Goal: Information Seeking & Learning: Learn about a topic

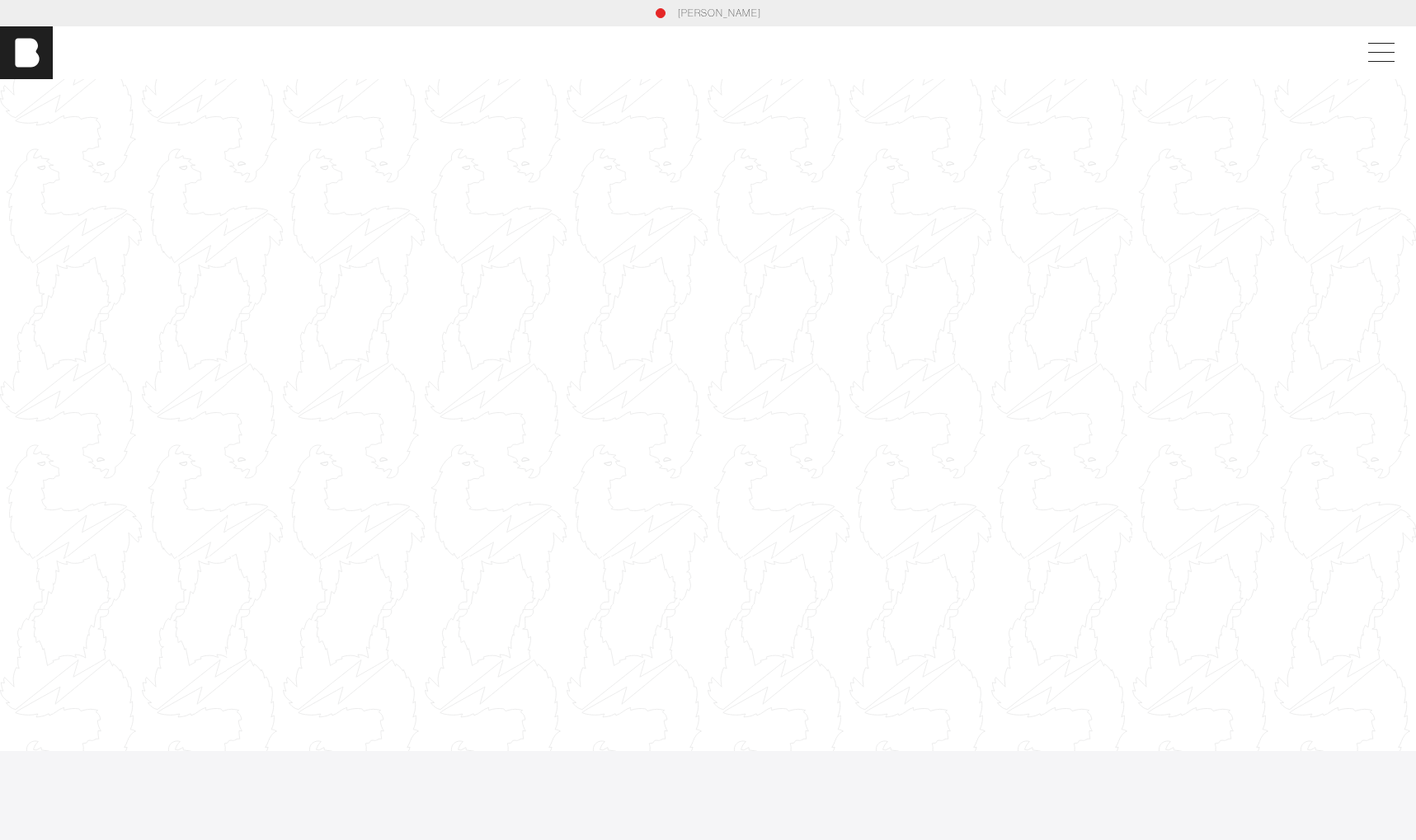
click at [456, 408] on div at bounding box center [708, 415] width 1416 height 797
click at [472, 405] on div at bounding box center [708, 415] width 1416 height 797
click at [1304, 56] on span at bounding box center [1379, 53] width 38 height 30
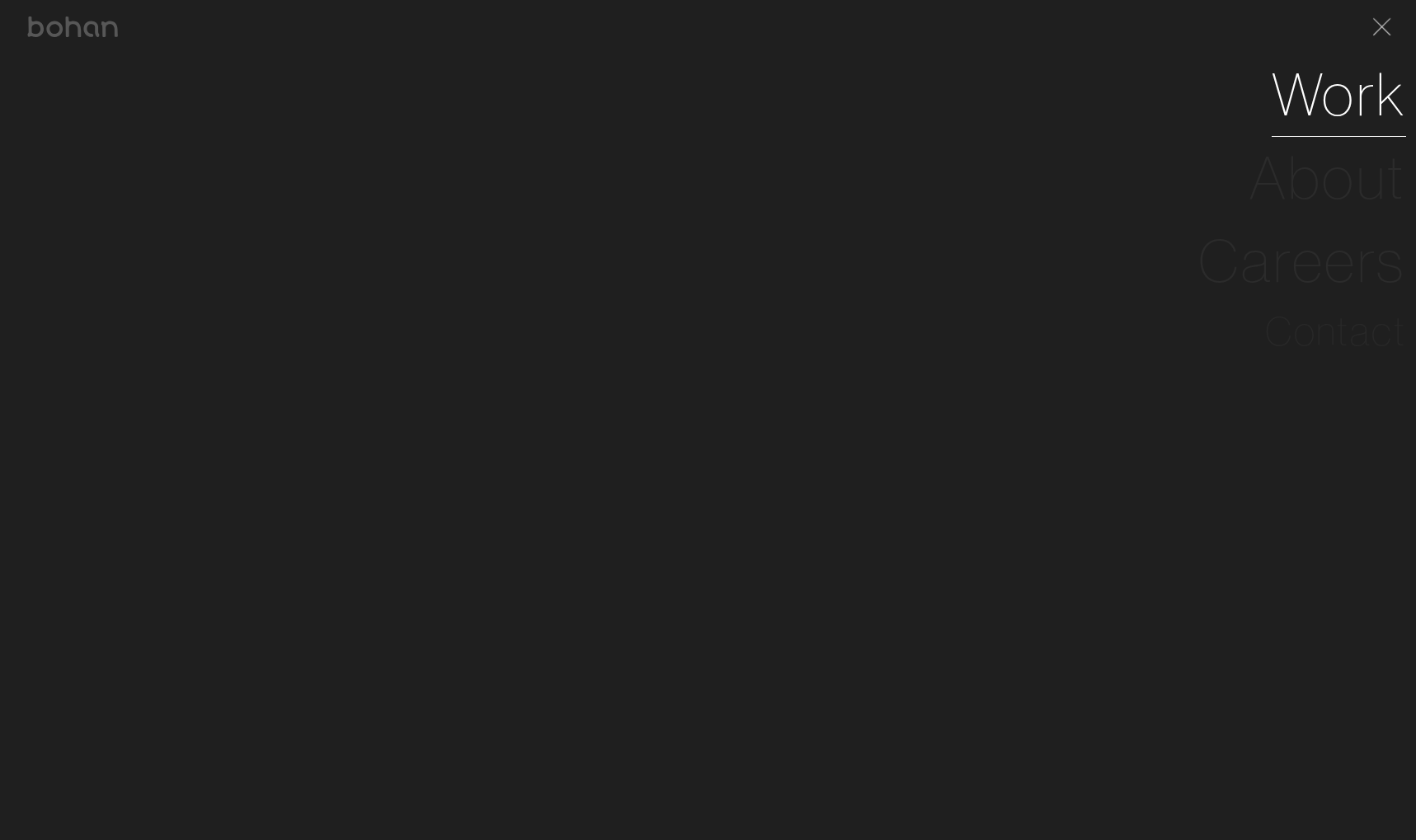
click at [1304, 103] on link "Work" at bounding box center [1339, 94] width 134 height 83
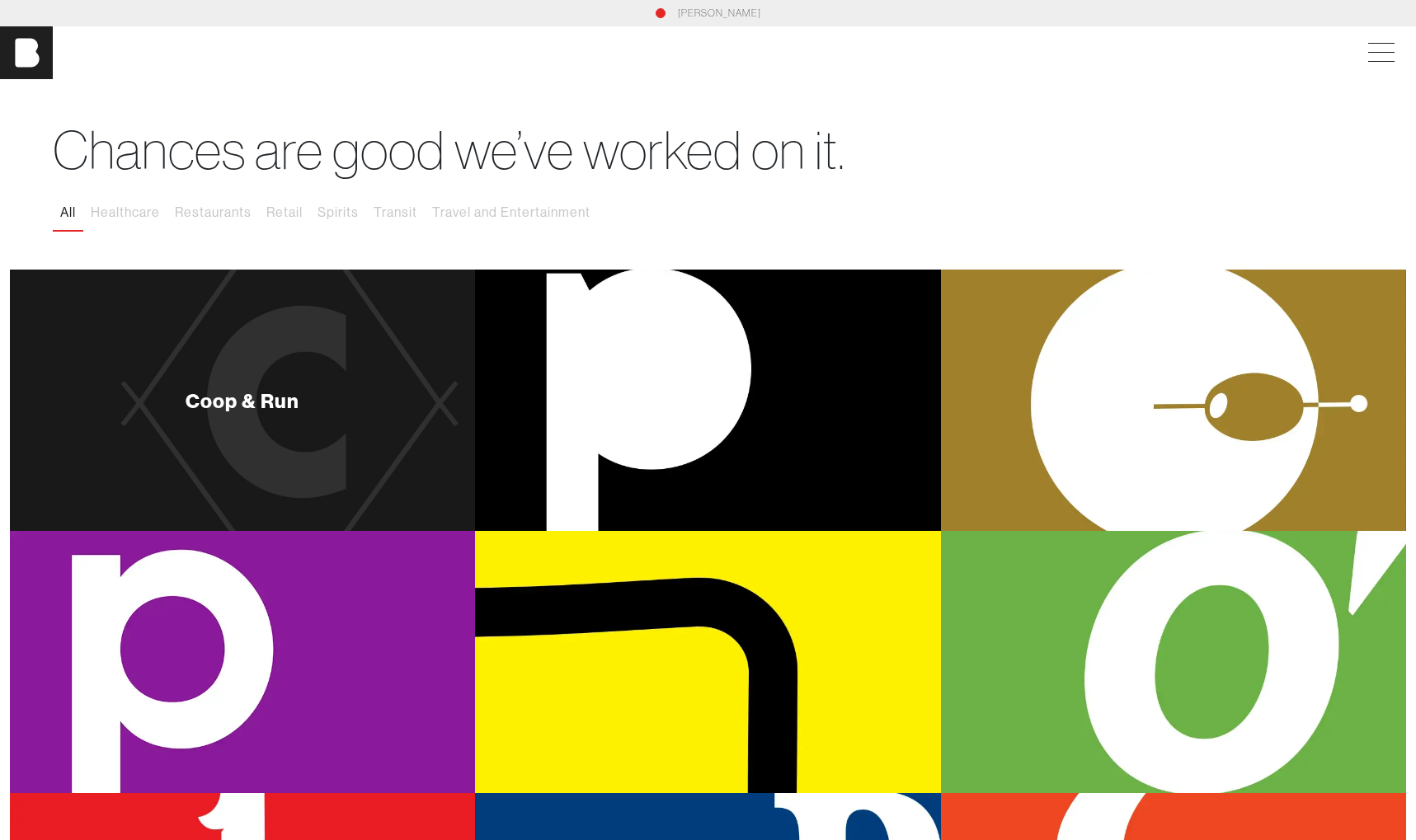
click at [311, 436] on div "Coop & Run" at bounding box center [242, 400] width 465 height 261
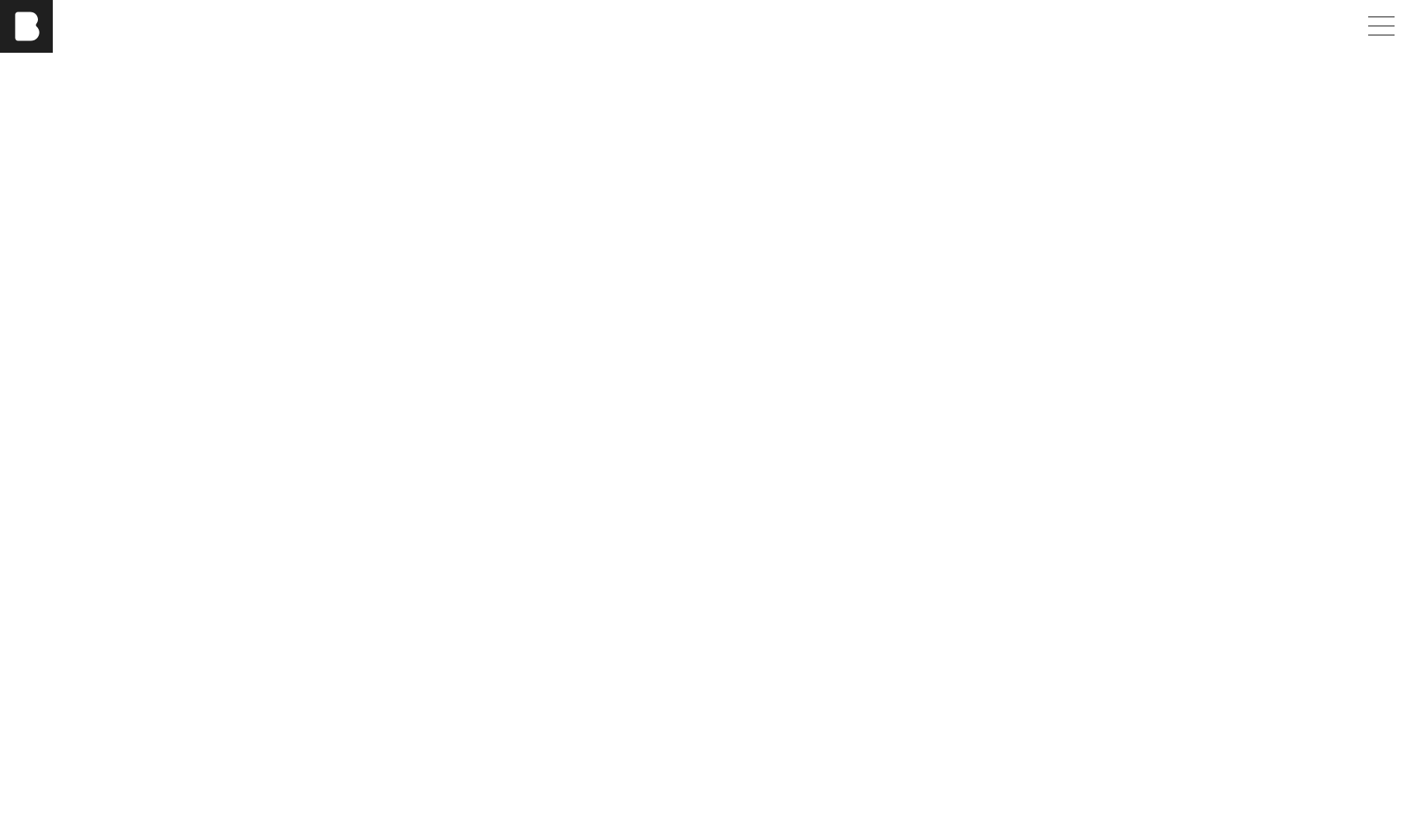
scroll to position [5433, 0]
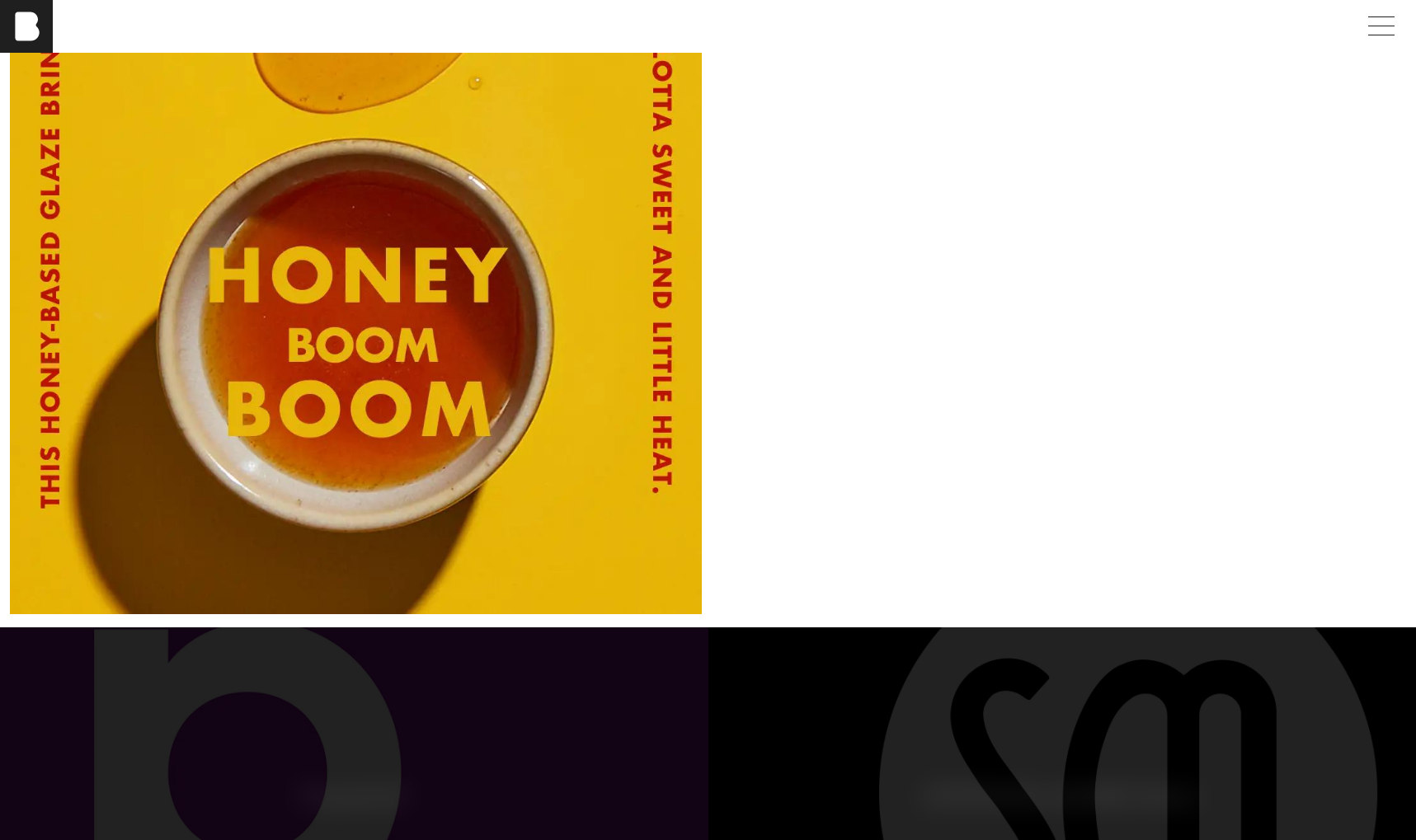
scroll to position [7438, 0]
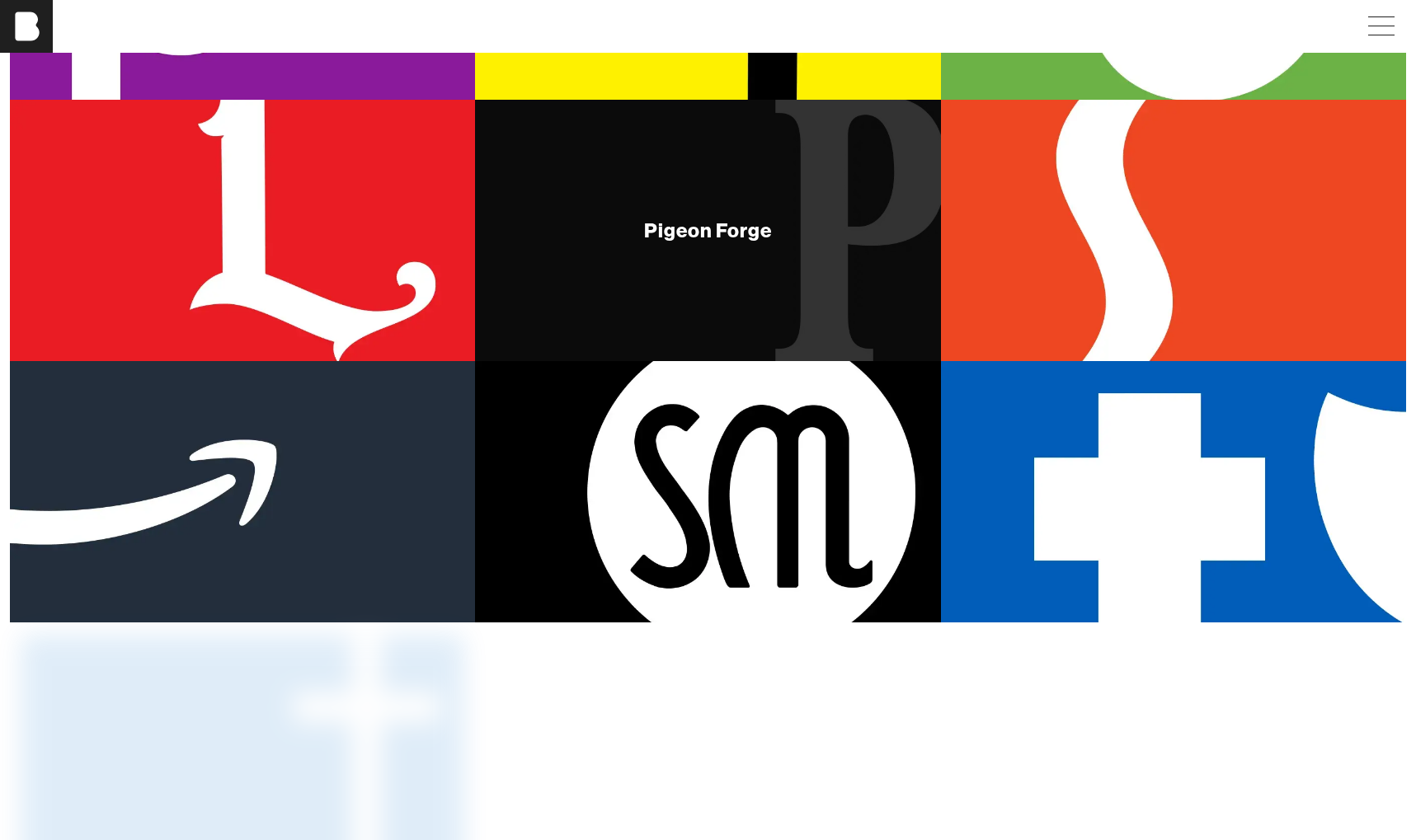
scroll to position [720, 0]
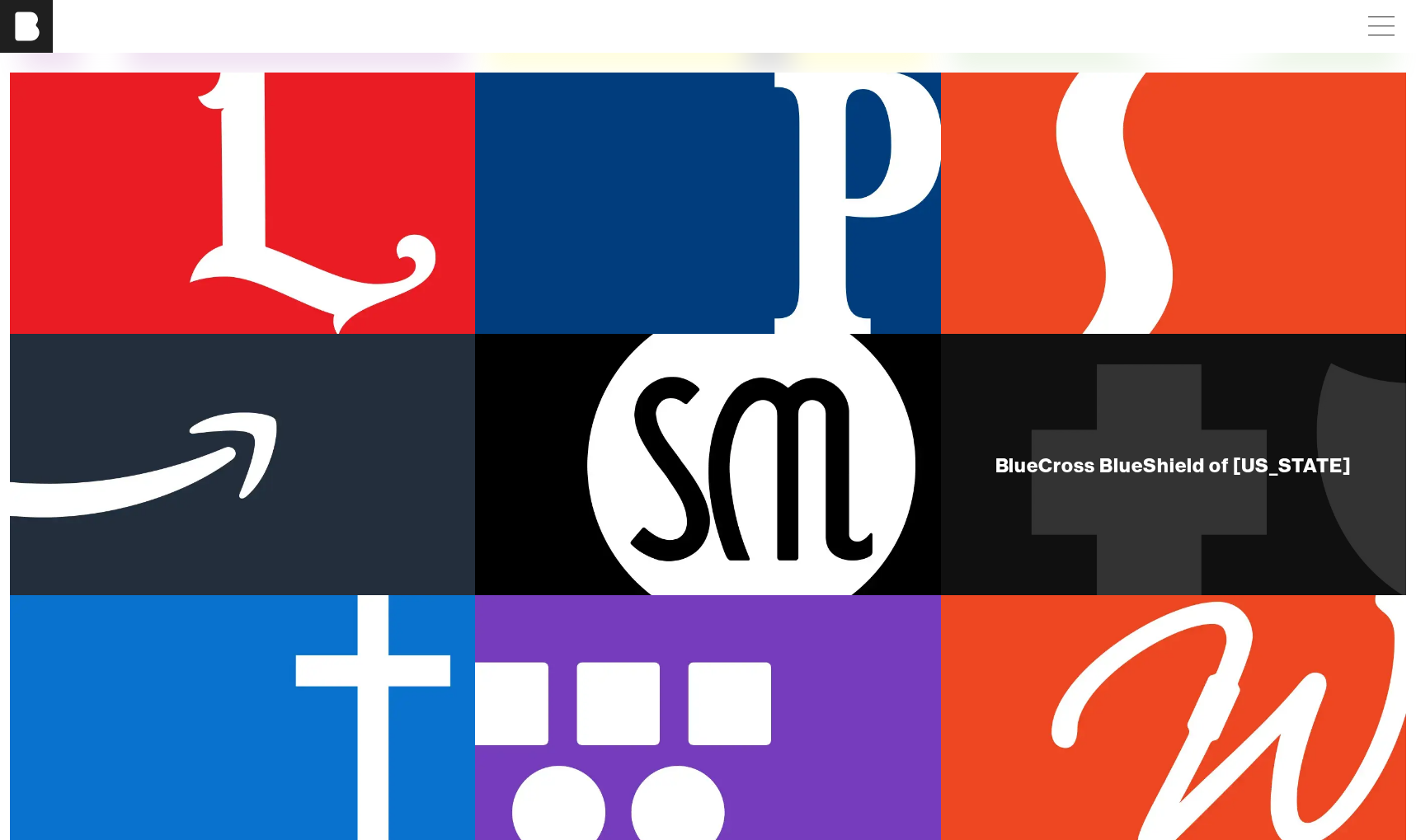
click at [1118, 528] on div "BlueCross BlueShield of [US_STATE]" at bounding box center [1174, 465] width 465 height 261
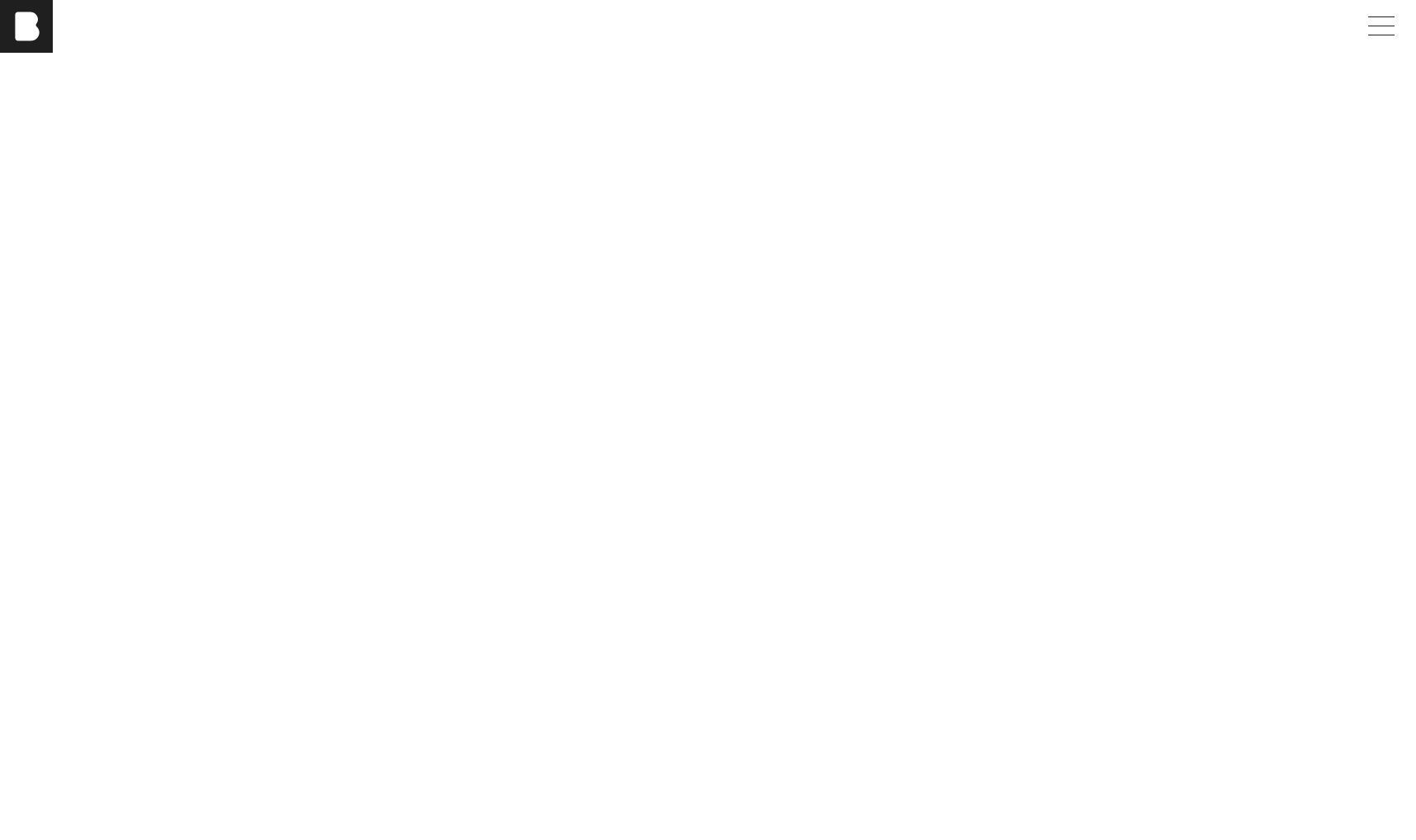
scroll to position [2058, 0]
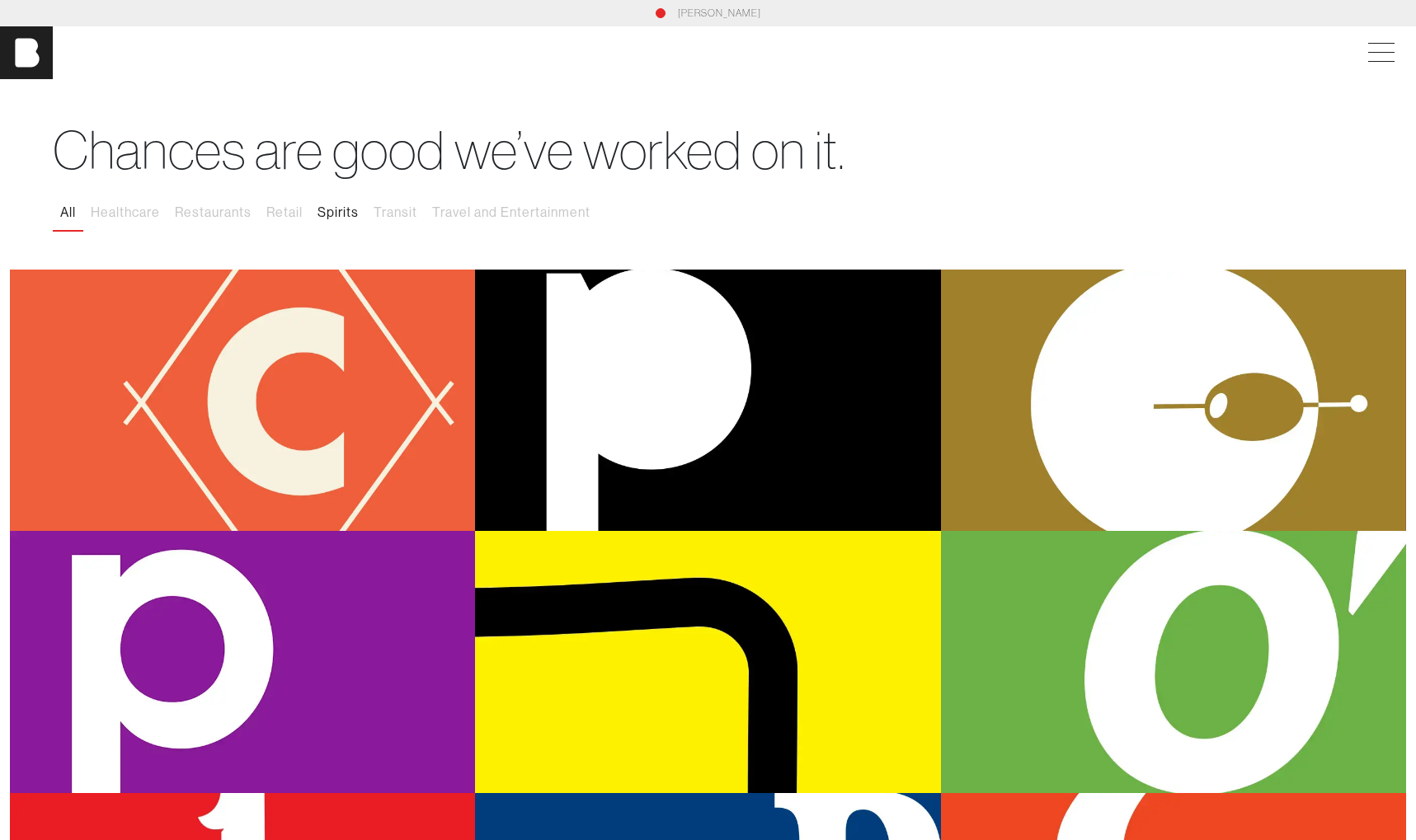
click at [338, 216] on button "Spirits" at bounding box center [337, 213] width 56 height 35
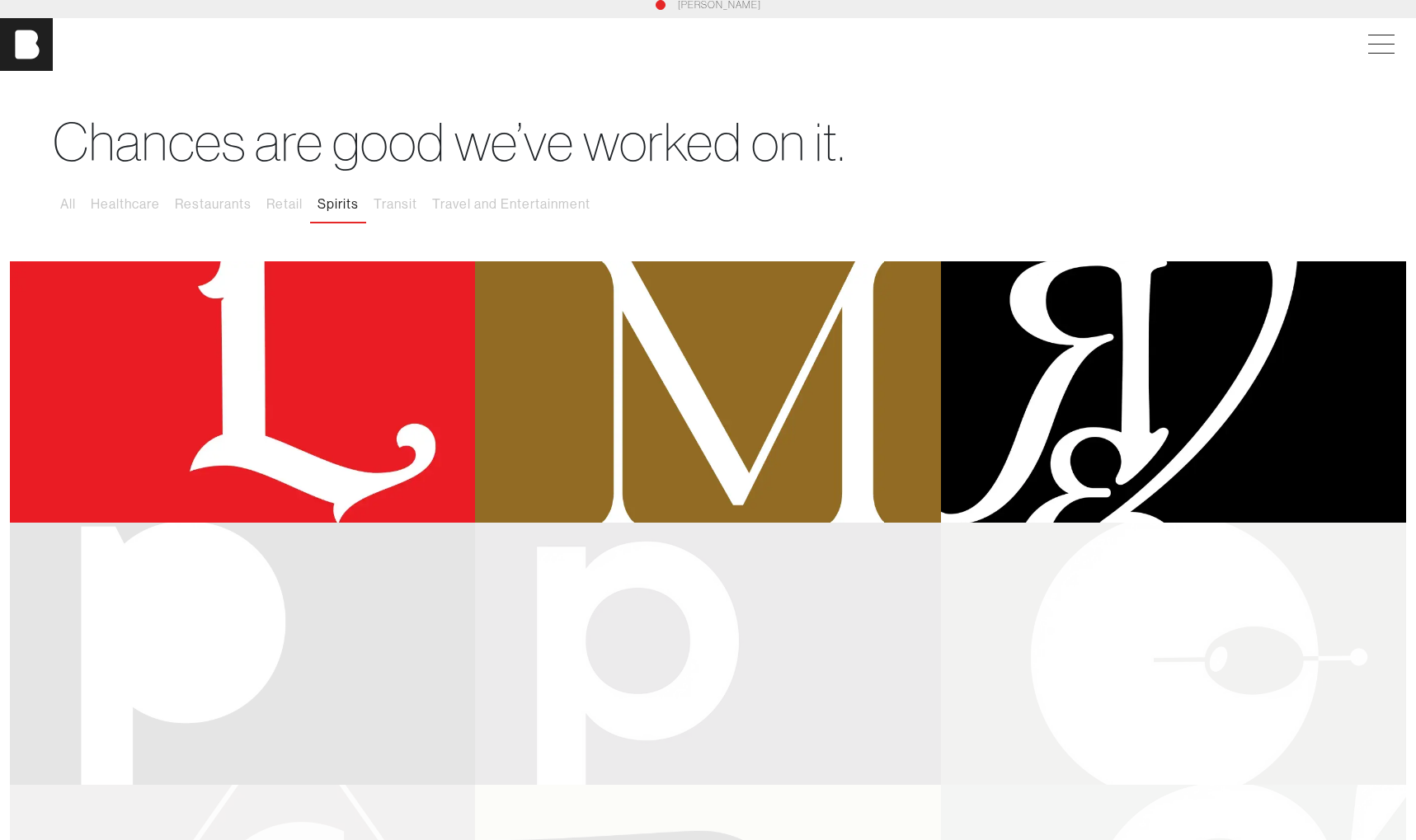
scroll to position [22, 0]
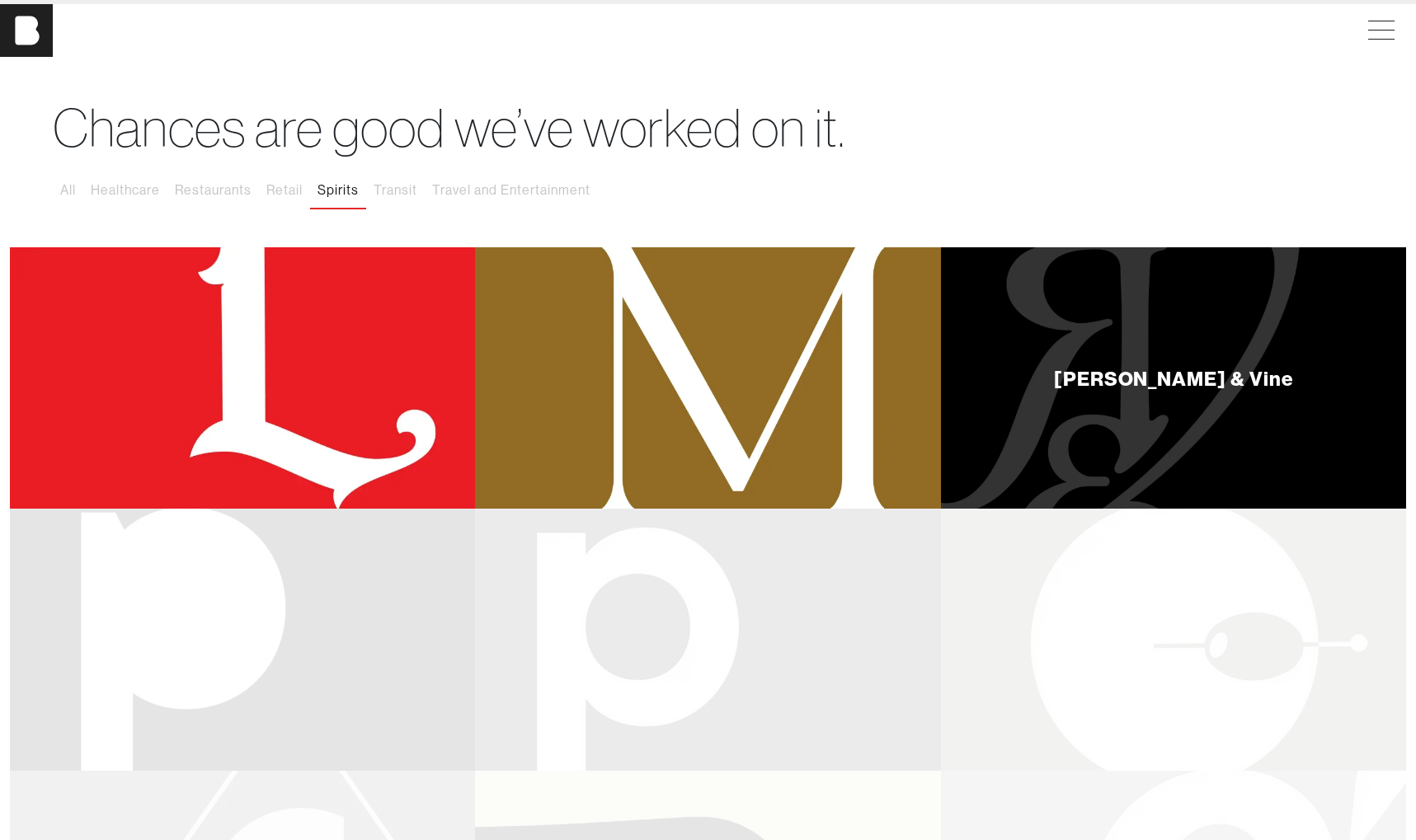
click at [1149, 361] on div "[PERSON_NAME] & Vine" at bounding box center [1174, 378] width 465 height 261
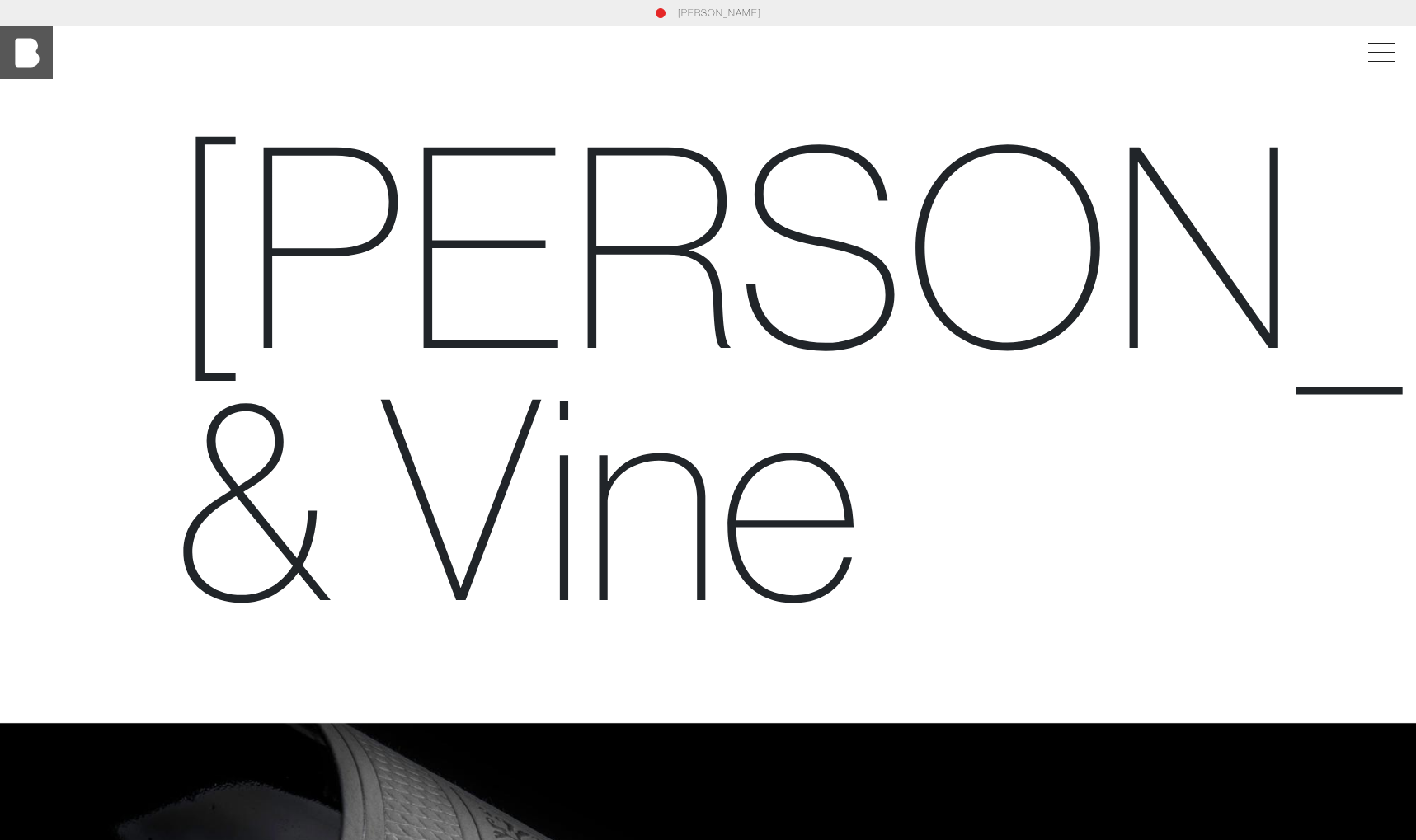
click at [20, 54] on img at bounding box center [26, 52] width 52 height 52
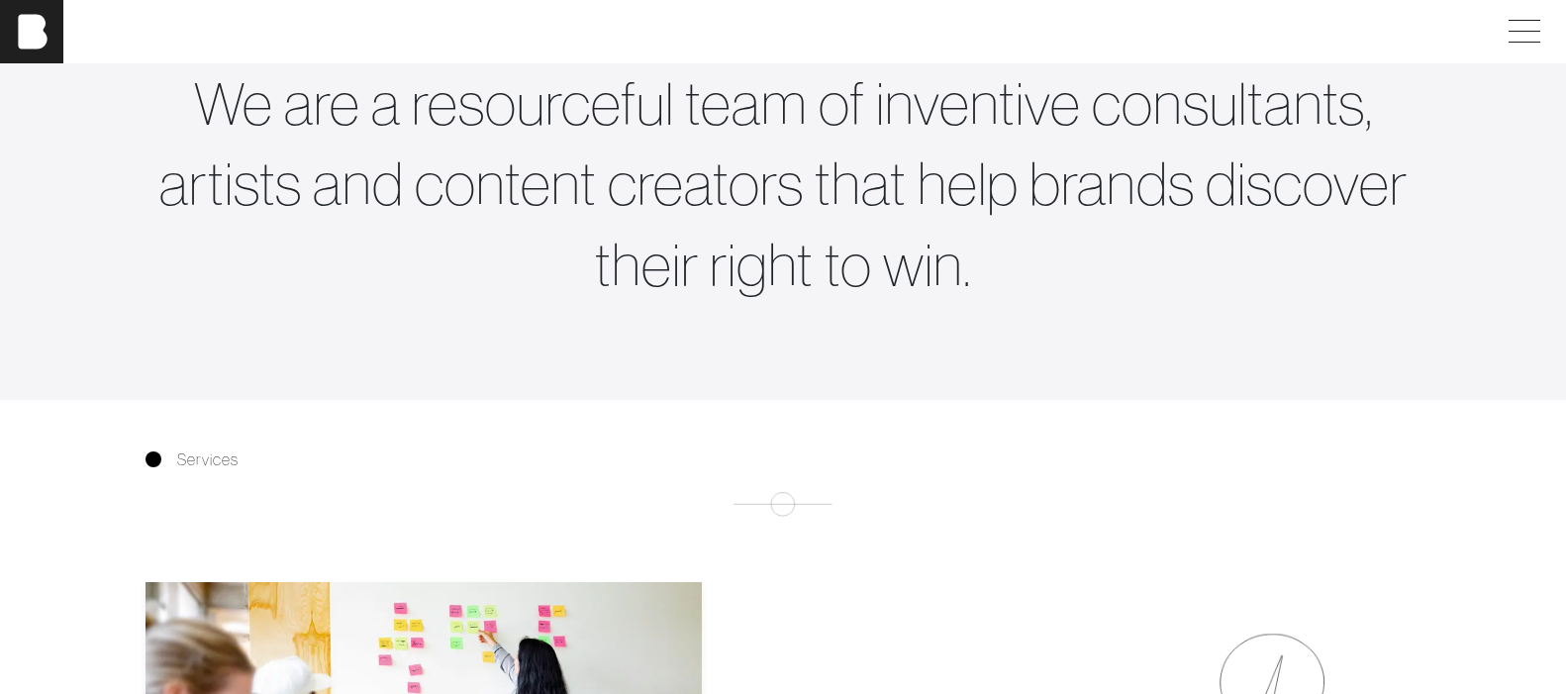
scroll to position [681, 0]
